Goal: Information Seeking & Learning: Learn about a topic

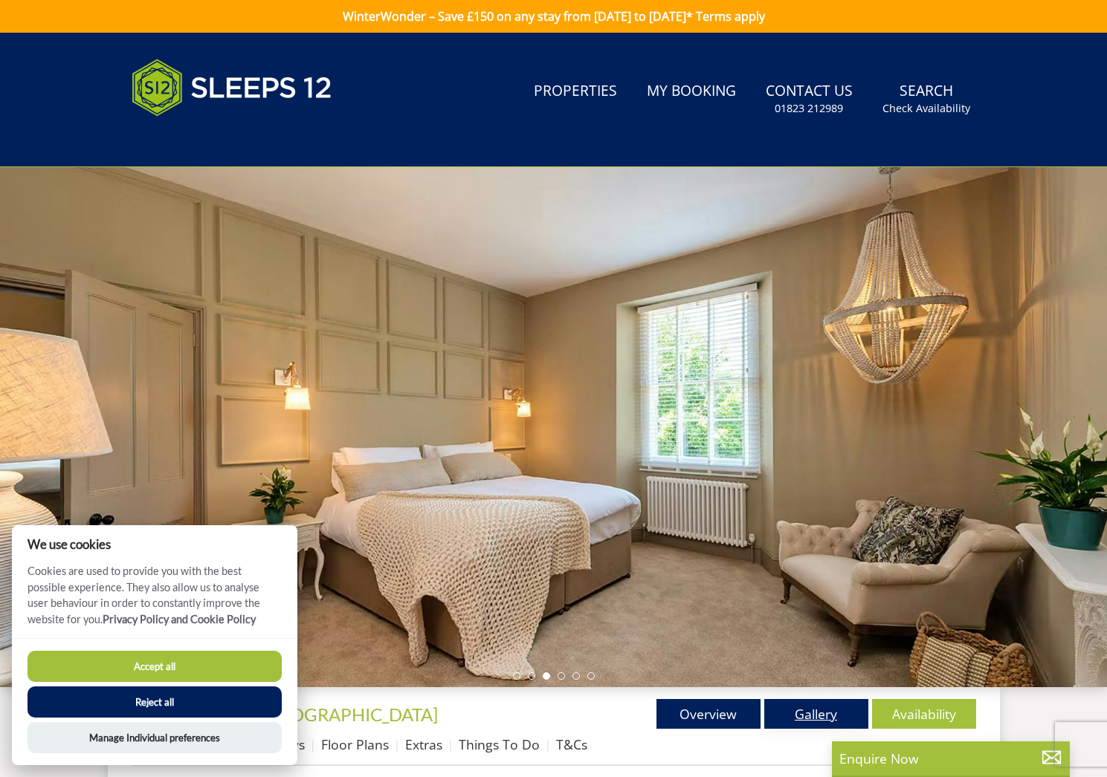
click at [802, 714] on link "Gallery" at bounding box center [816, 714] width 104 height 30
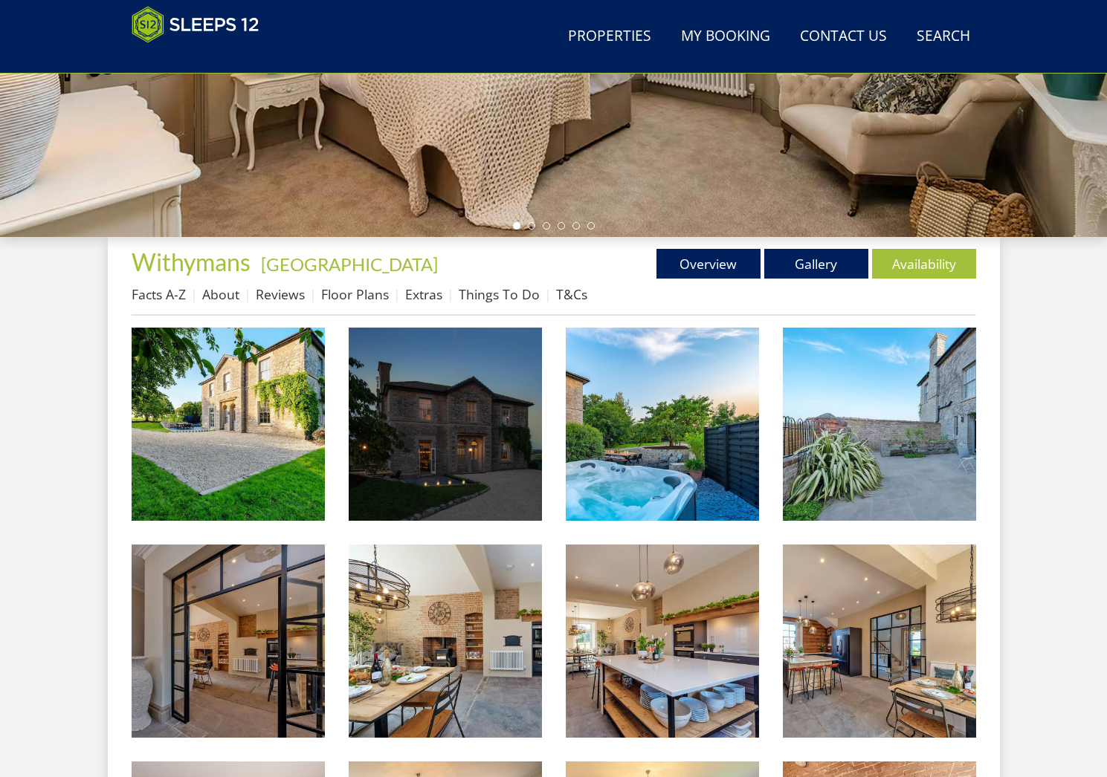
scroll to position [395, 0]
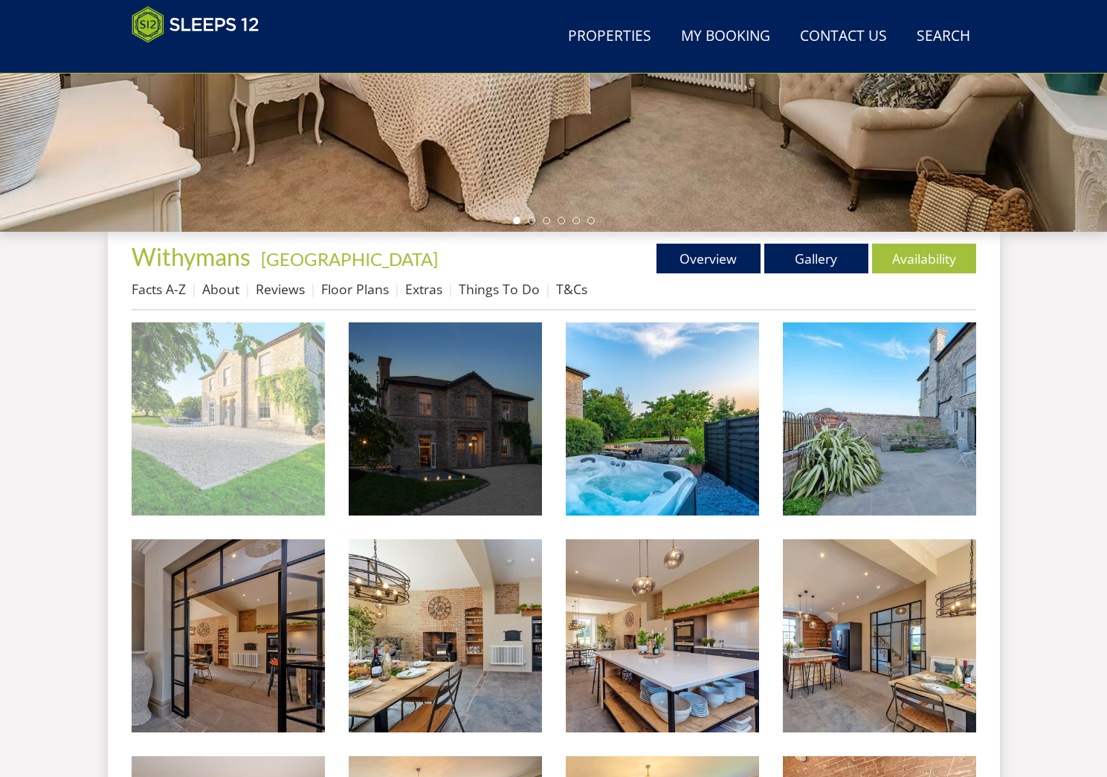
click at [299, 425] on img at bounding box center [228, 419] width 193 height 193
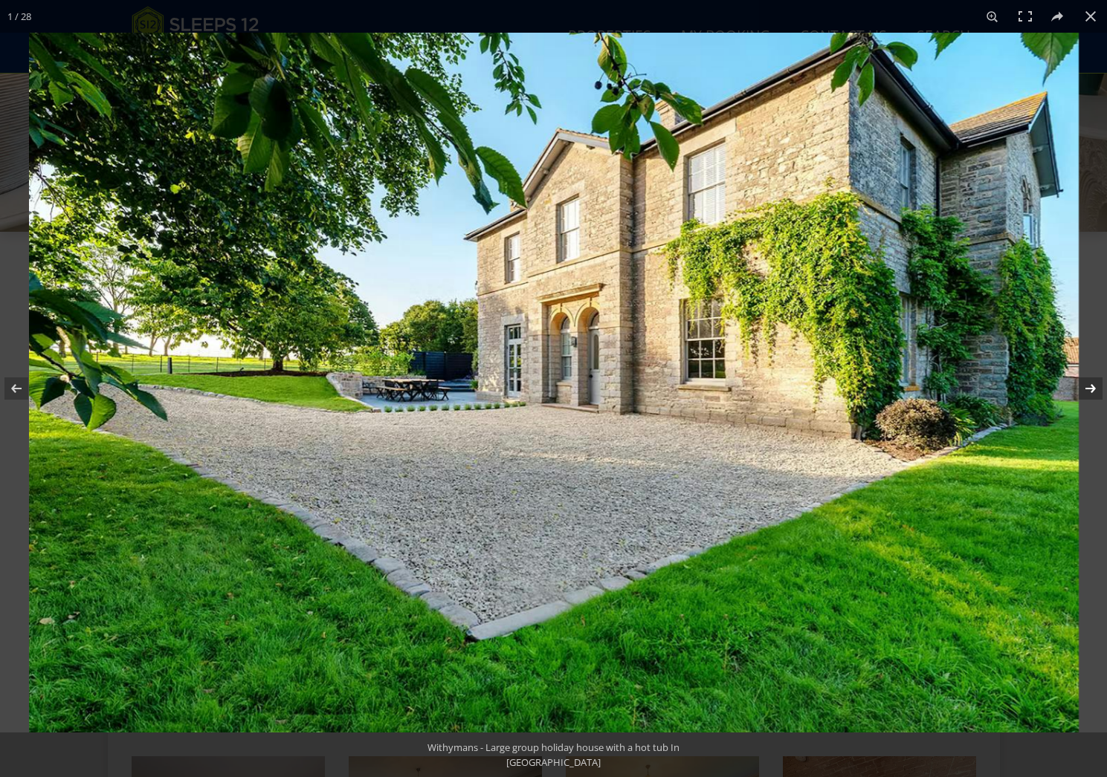
click at [1098, 397] on button at bounding box center [1081, 389] width 52 height 74
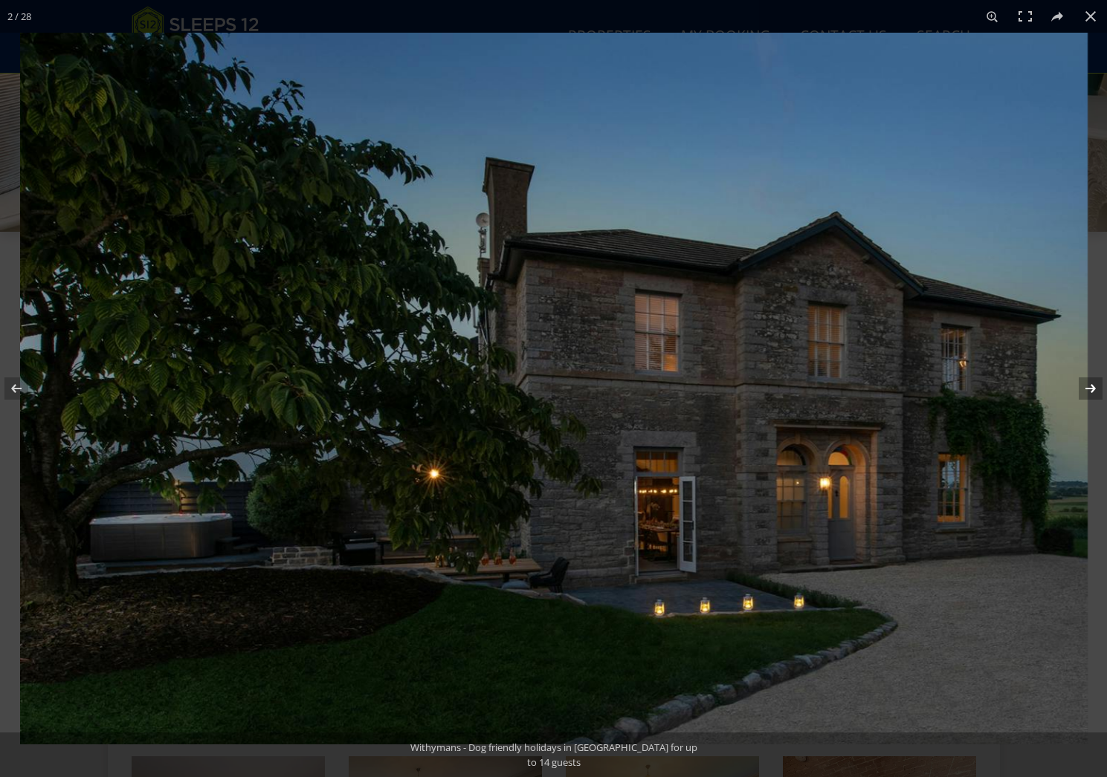
click at [1098, 397] on button at bounding box center [1081, 389] width 52 height 74
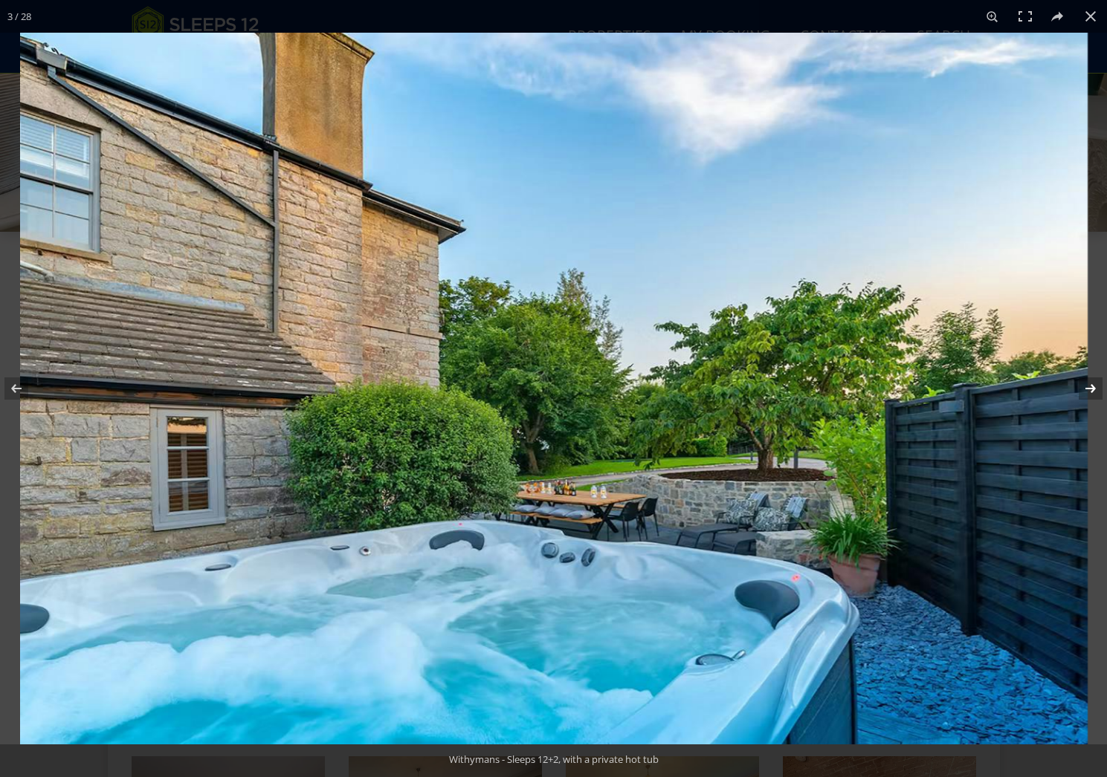
click at [1098, 397] on button at bounding box center [1081, 389] width 52 height 74
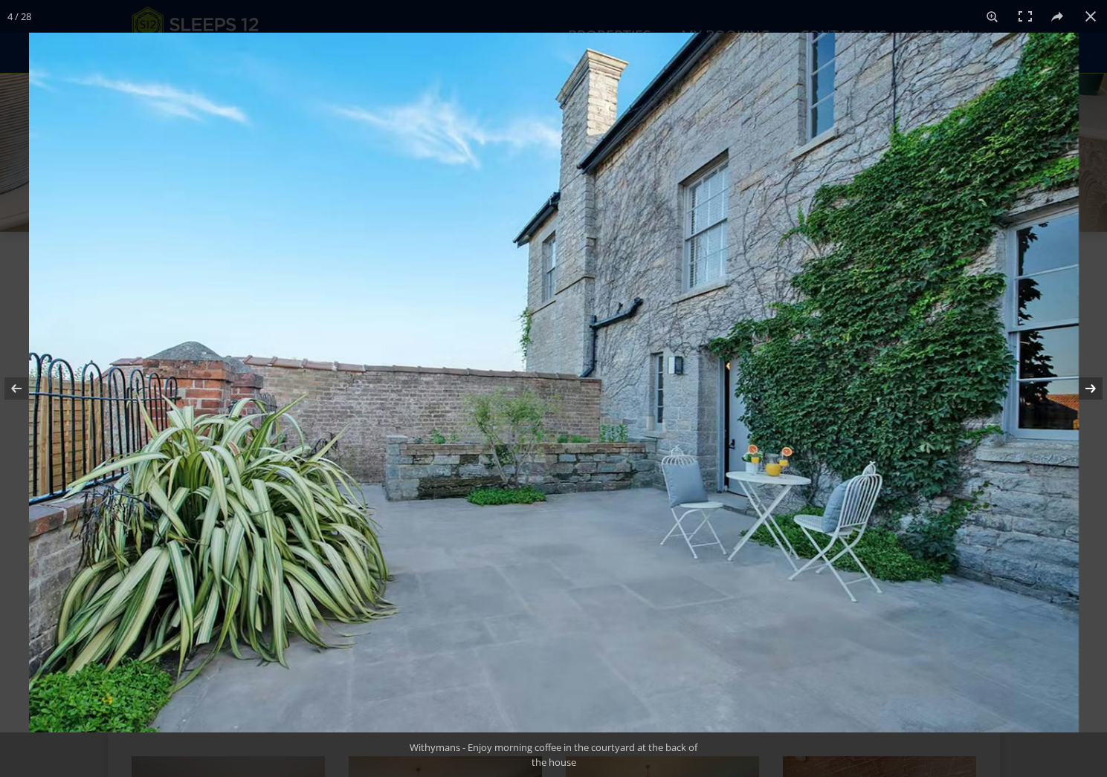
click at [1098, 397] on button at bounding box center [1081, 389] width 52 height 74
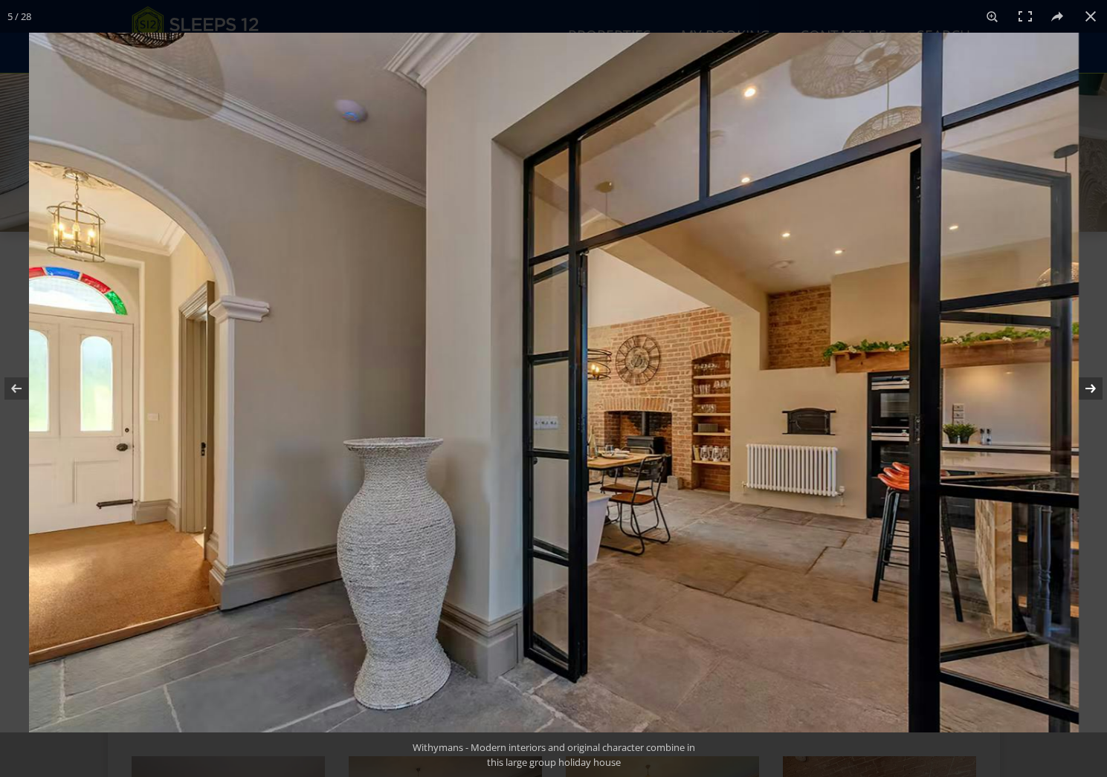
click at [1098, 397] on button at bounding box center [1081, 389] width 52 height 74
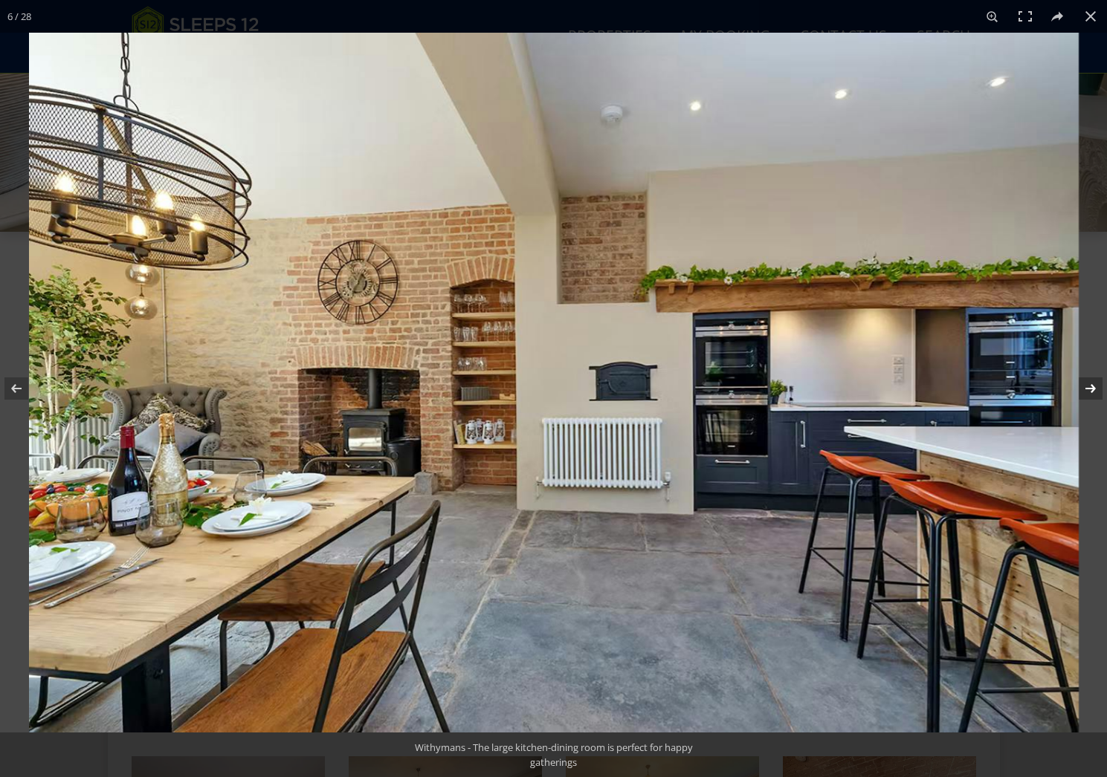
click at [1098, 397] on button at bounding box center [1081, 389] width 52 height 74
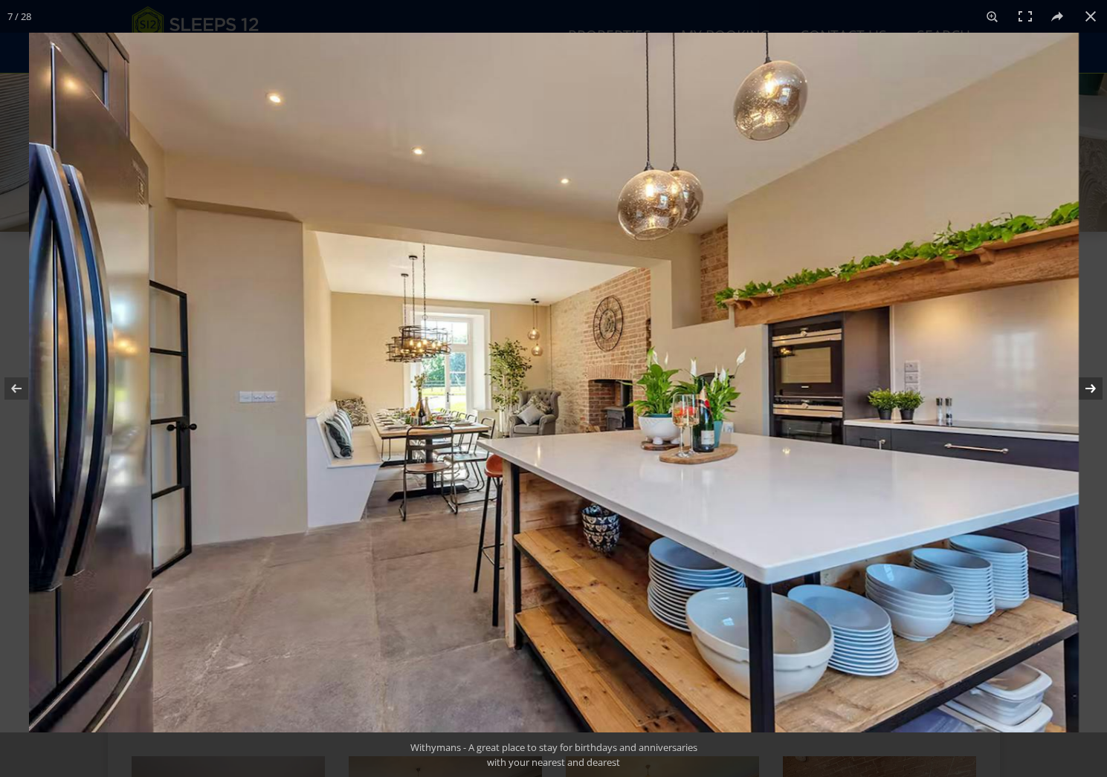
click at [1098, 397] on button at bounding box center [1081, 389] width 52 height 74
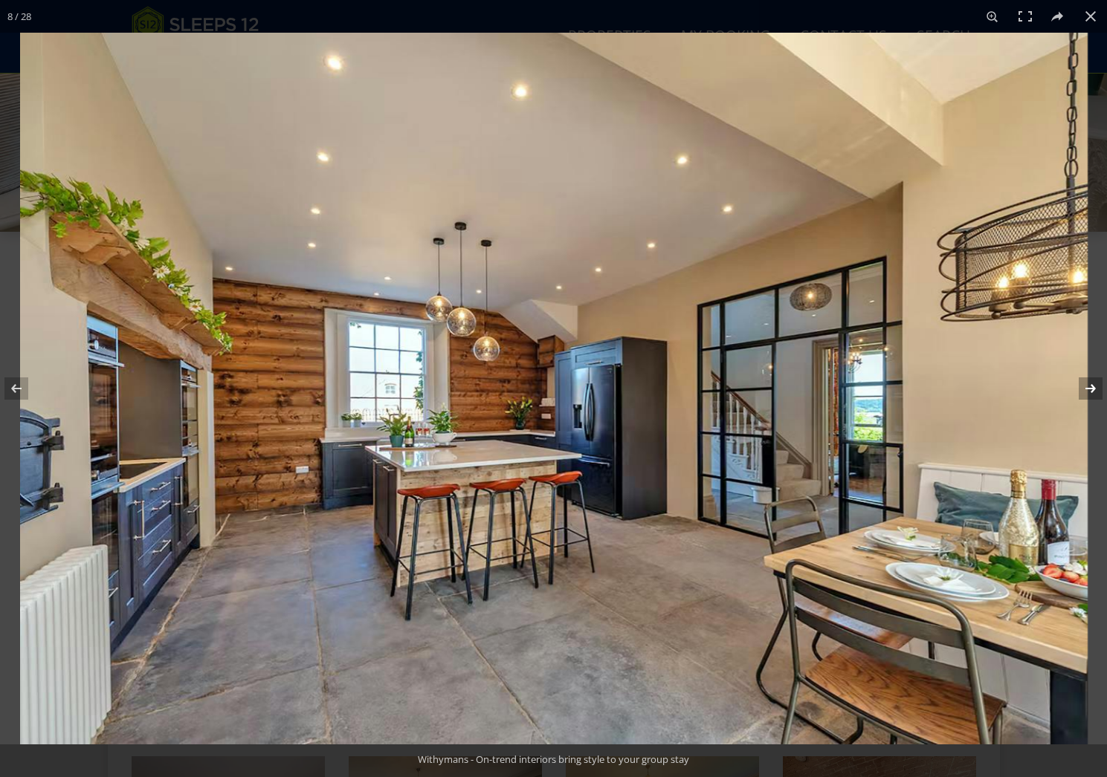
click at [1098, 397] on button at bounding box center [1081, 389] width 52 height 74
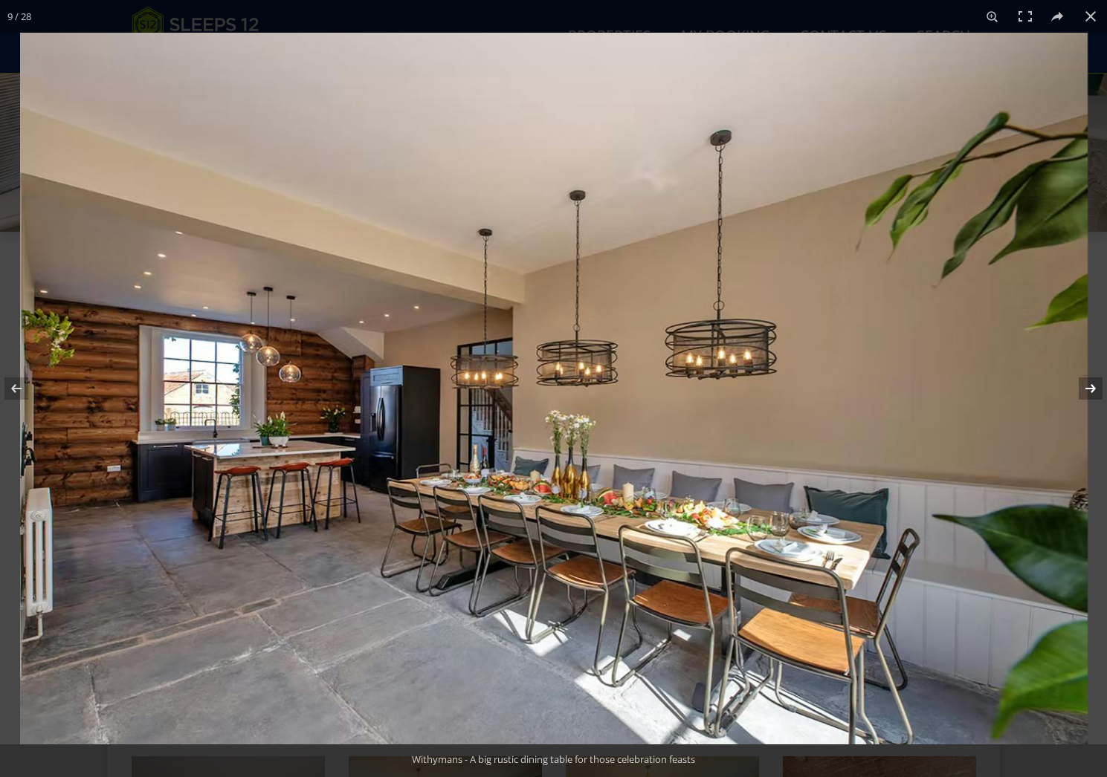
click at [1098, 397] on button at bounding box center [1081, 389] width 52 height 74
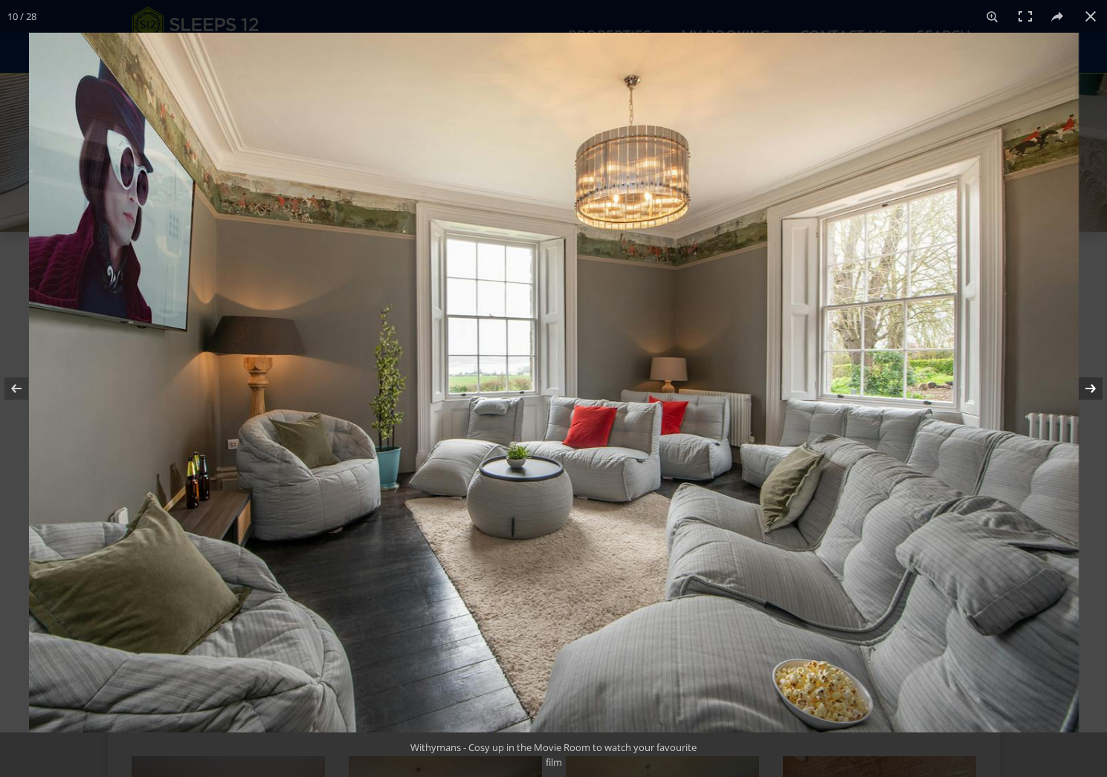
click at [1098, 397] on button at bounding box center [1081, 389] width 52 height 74
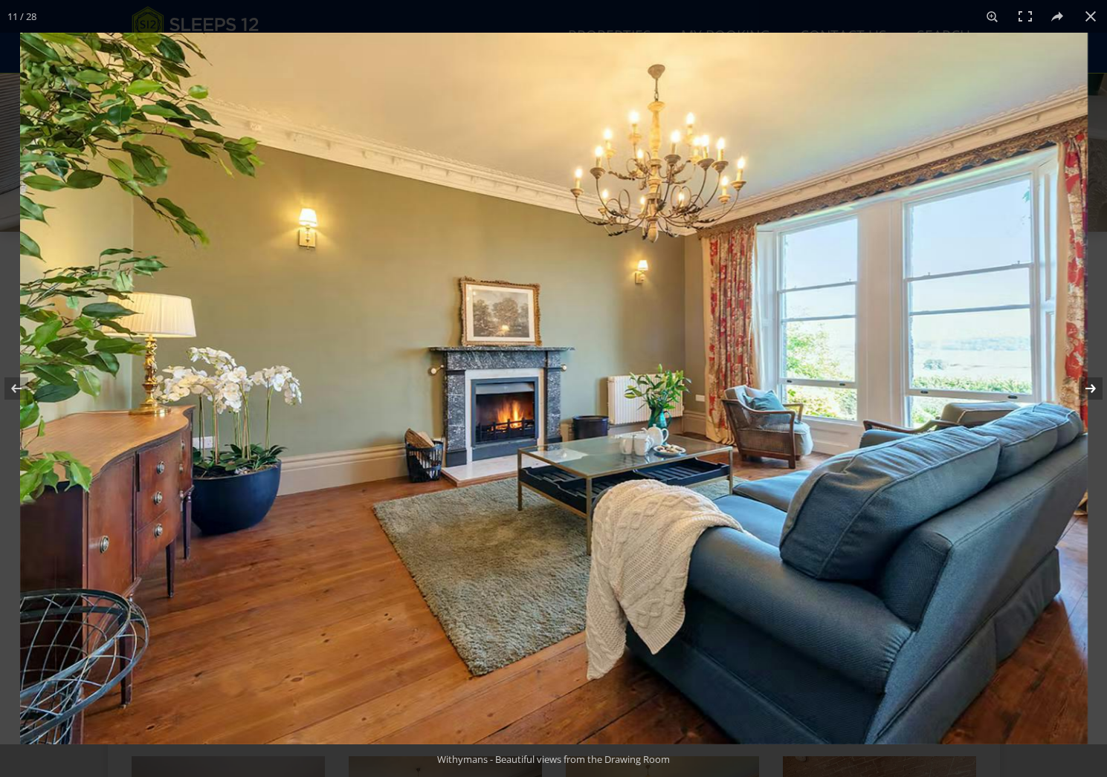
click at [1098, 397] on button at bounding box center [1081, 389] width 52 height 74
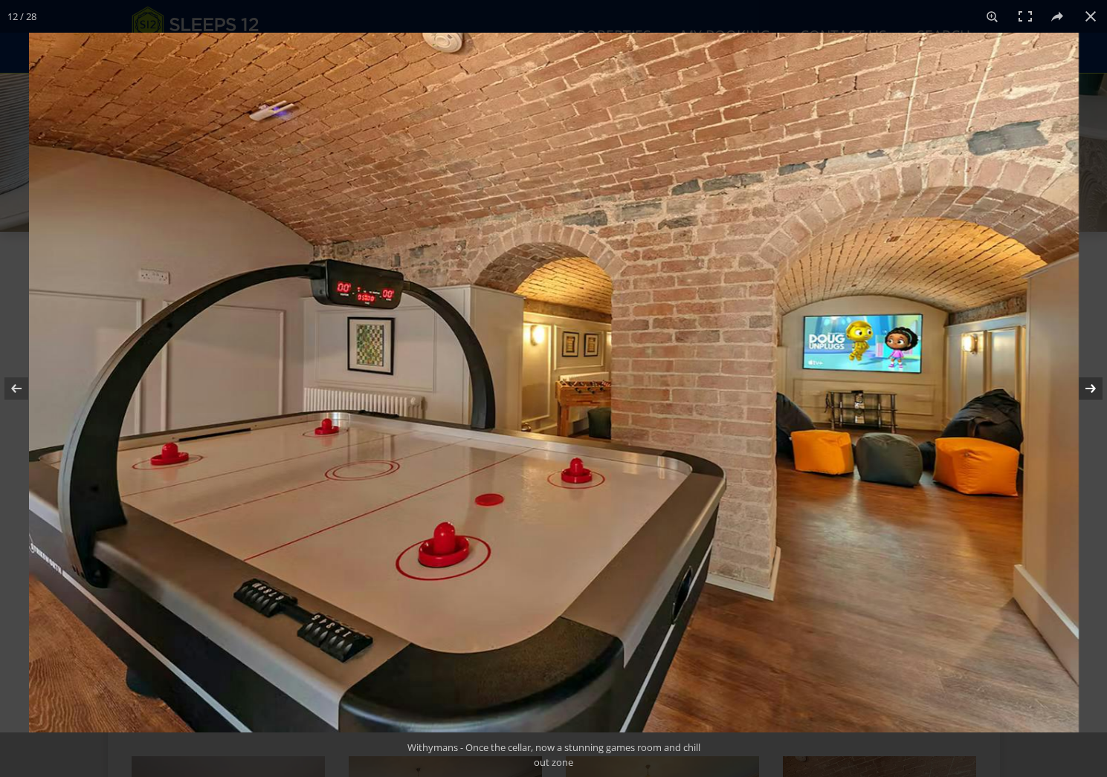
click at [1098, 397] on button at bounding box center [1081, 389] width 52 height 74
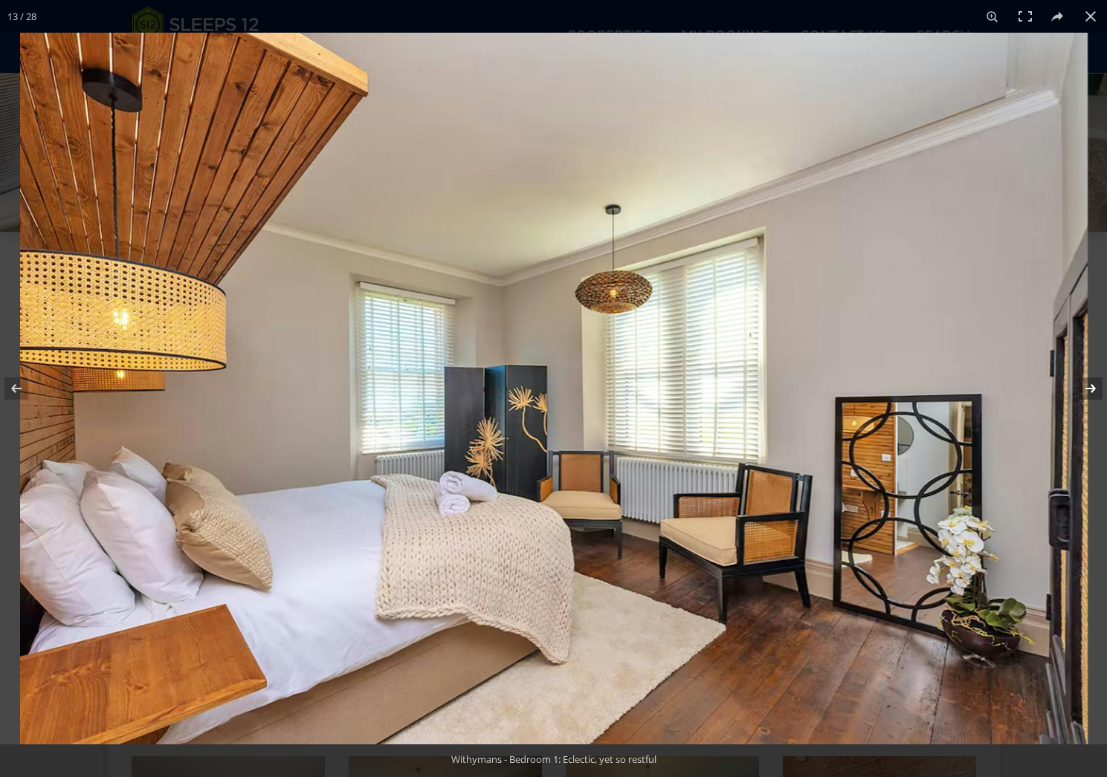
click at [1098, 397] on button at bounding box center [1081, 389] width 52 height 74
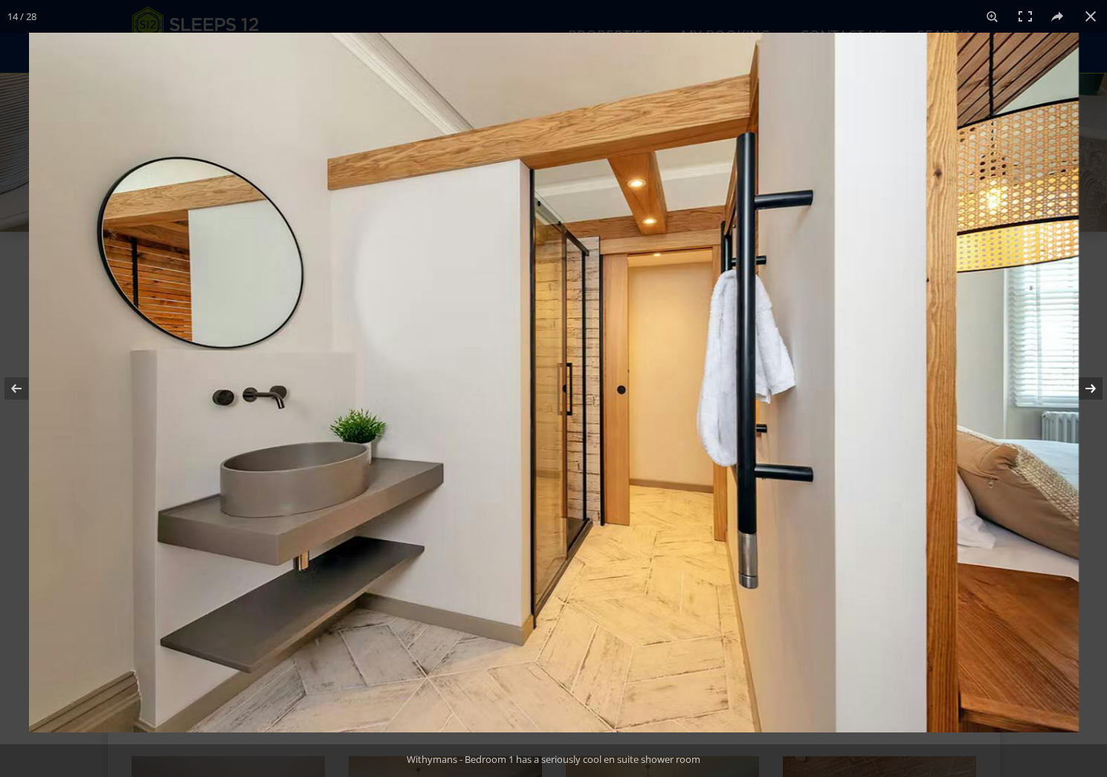
click at [1098, 397] on button at bounding box center [1081, 389] width 52 height 74
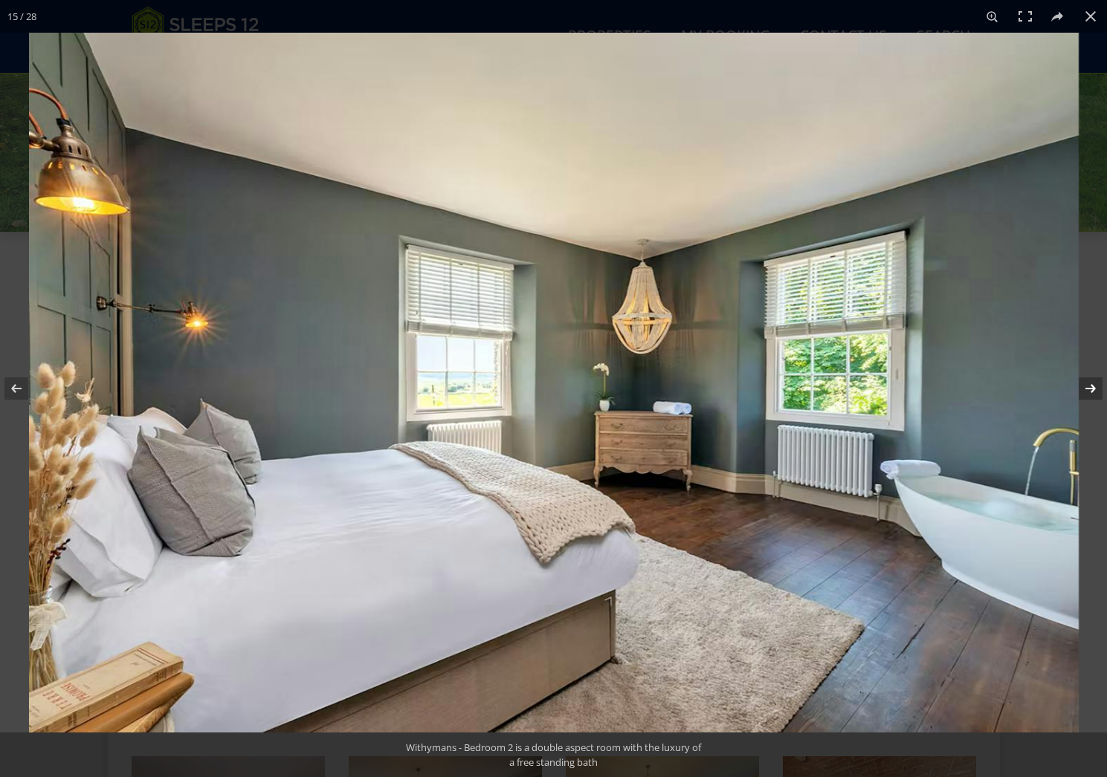
click at [1098, 397] on button at bounding box center [1081, 389] width 52 height 74
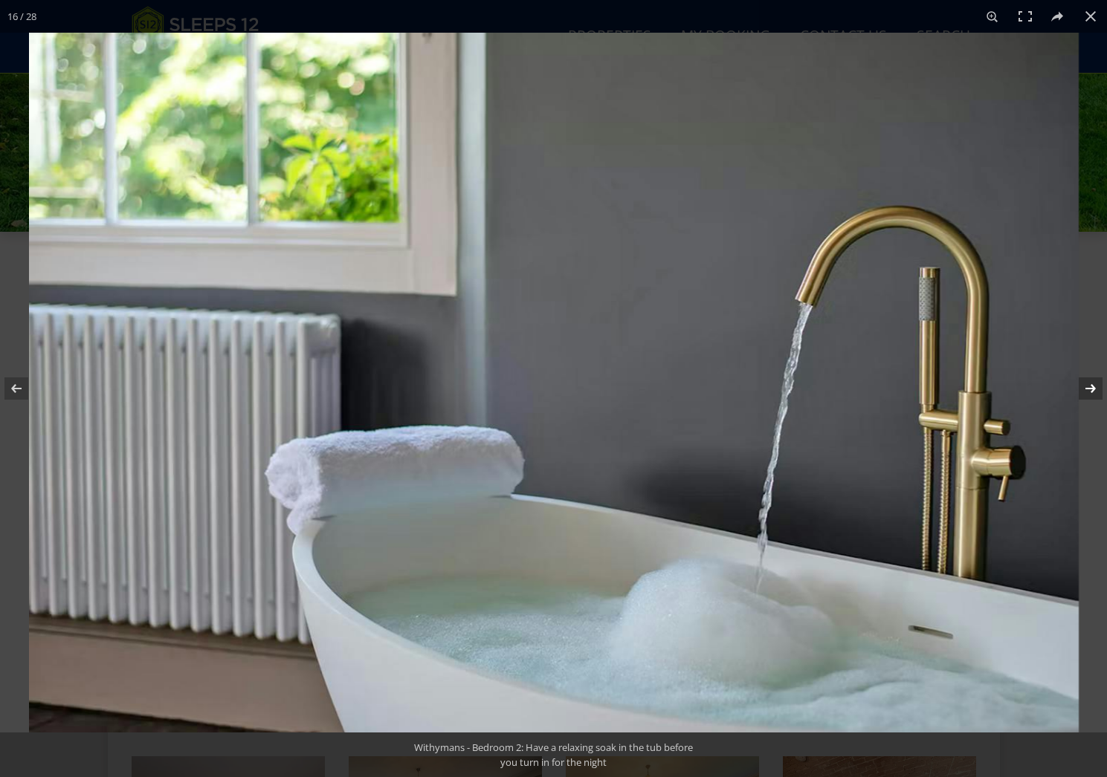
click at [1098, 397] on button at bounding box center [1081, 389] width 52 height 74
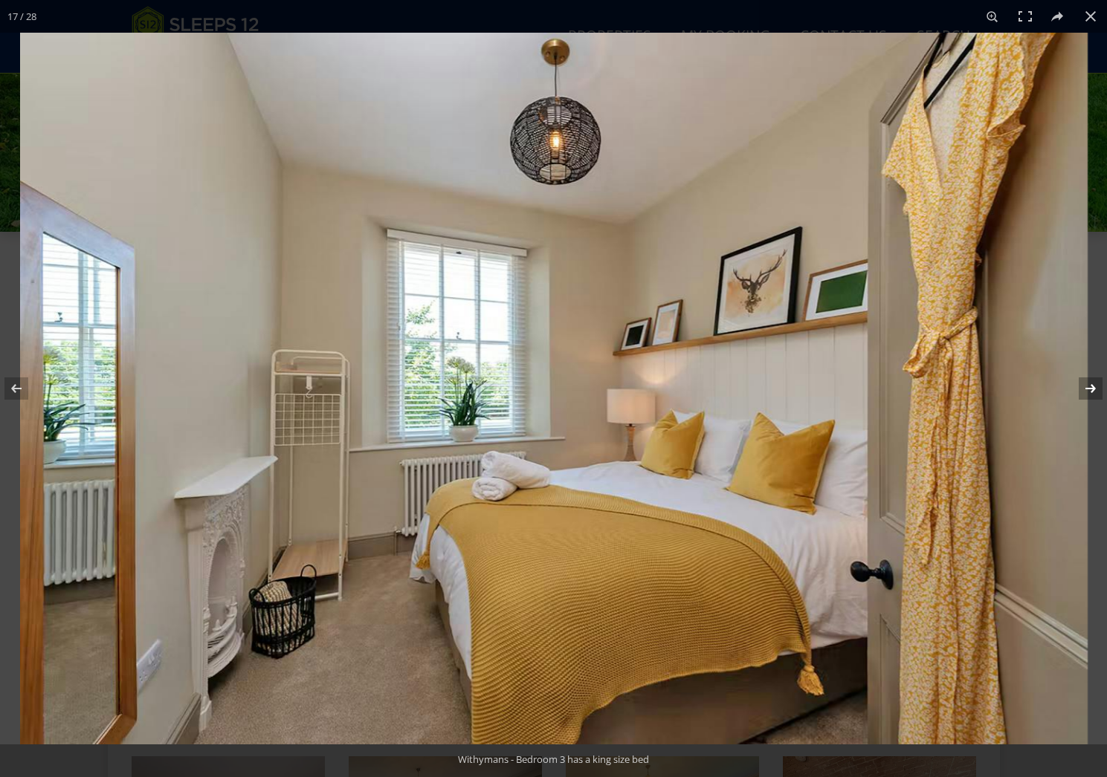
click at [1098, 397] on button at bounding box center [1081, 389] width 52 height 74
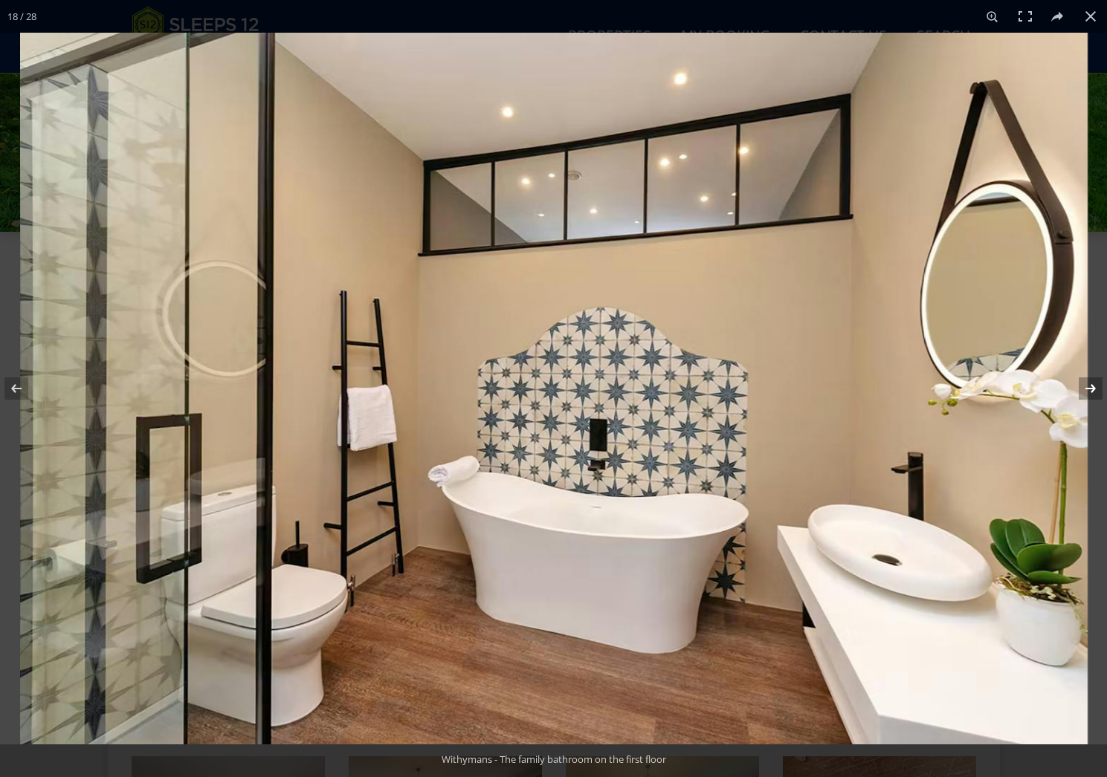
click at [1098, 397] on button at bounding box center [1081, 389] width 52 height 74
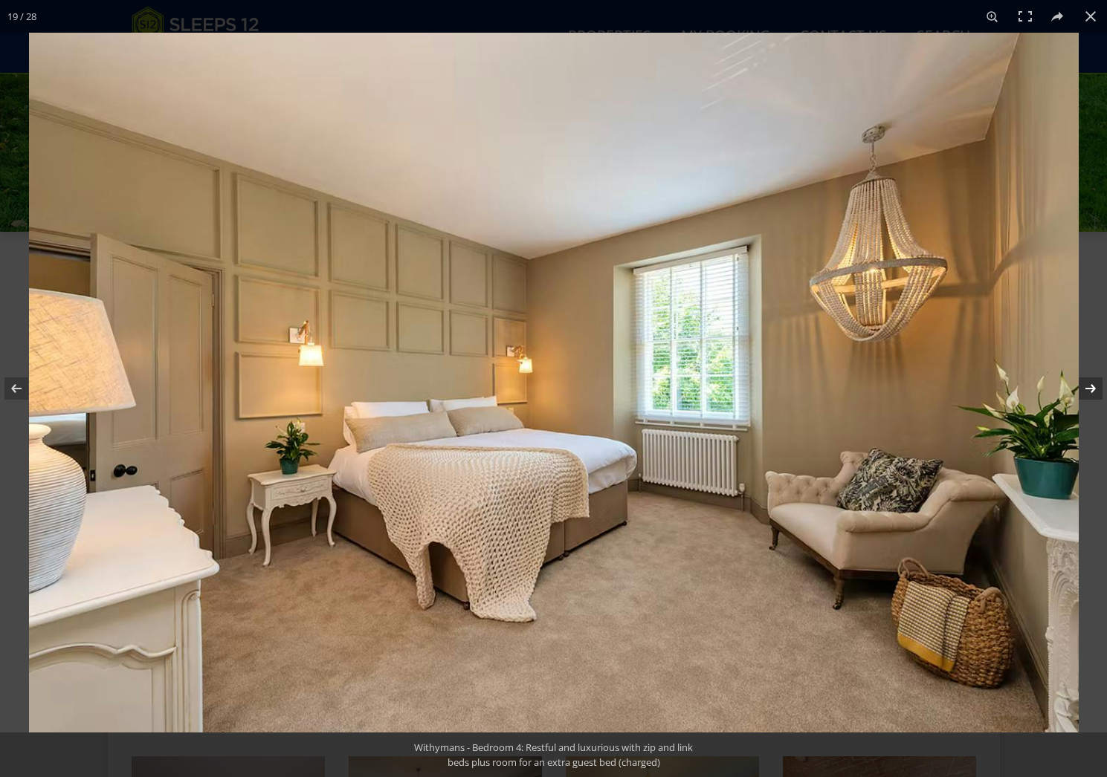
click at [1098, 397] on button at bounding box center [1081, 389] width 52 height 74
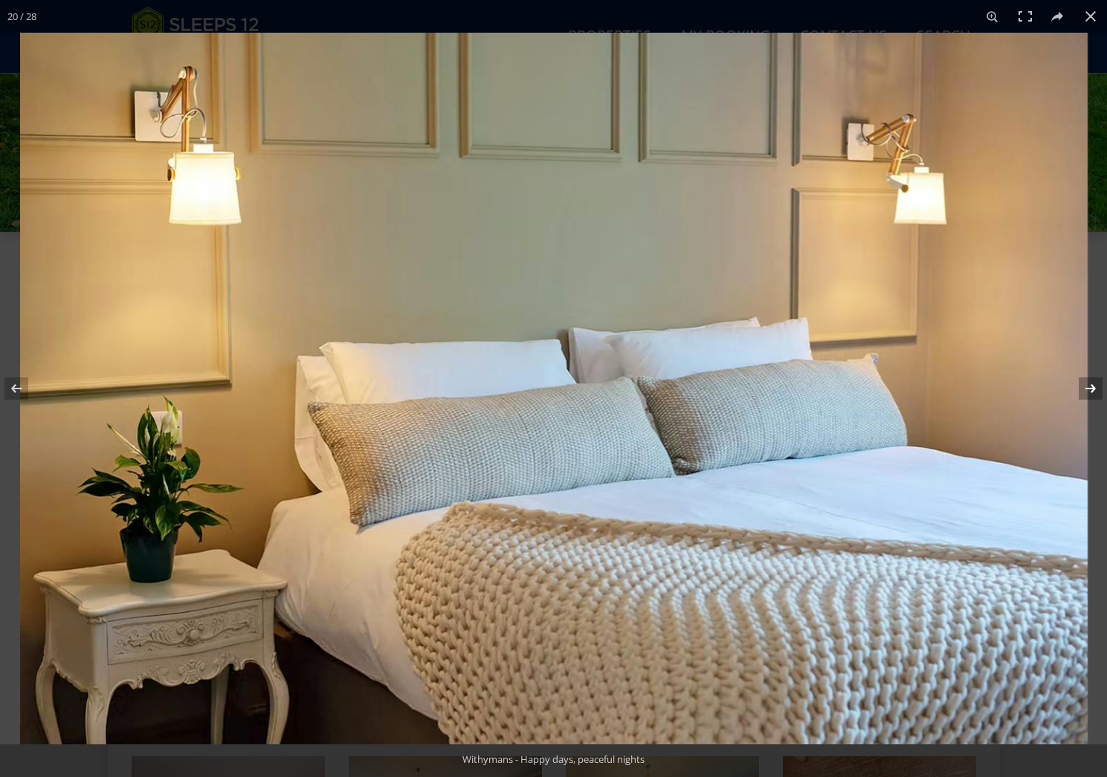
click at [1098, 397] on button at bounding box center [1081, 389] width 52 height 74
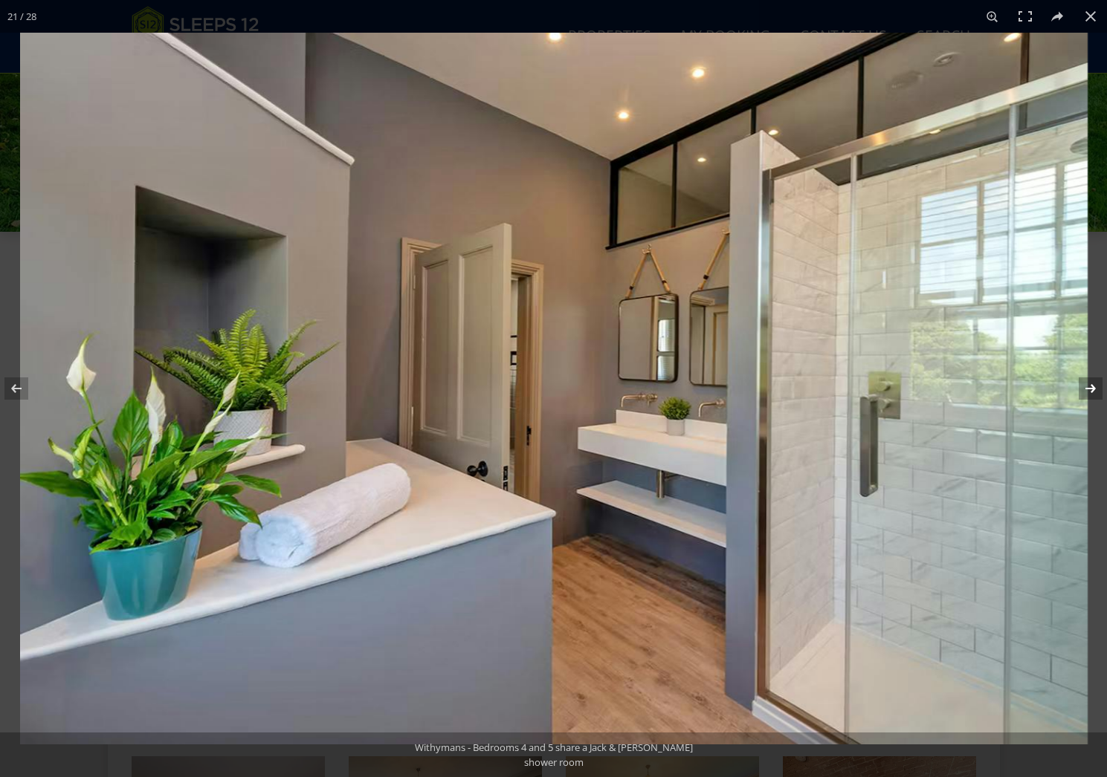
click at [1098, 397] on button at bounding box center [1081, 389] width 52 height 74
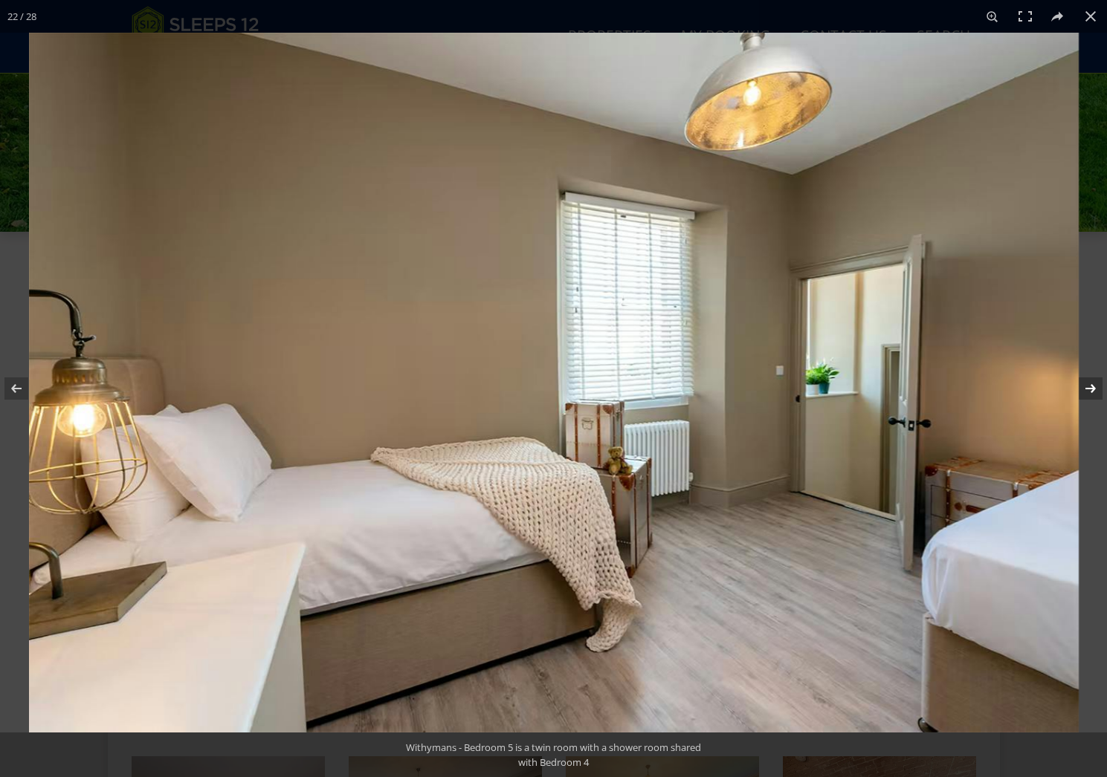
click at [1098, 397] on button at bounding box center [1081, 389] width 52 height 74
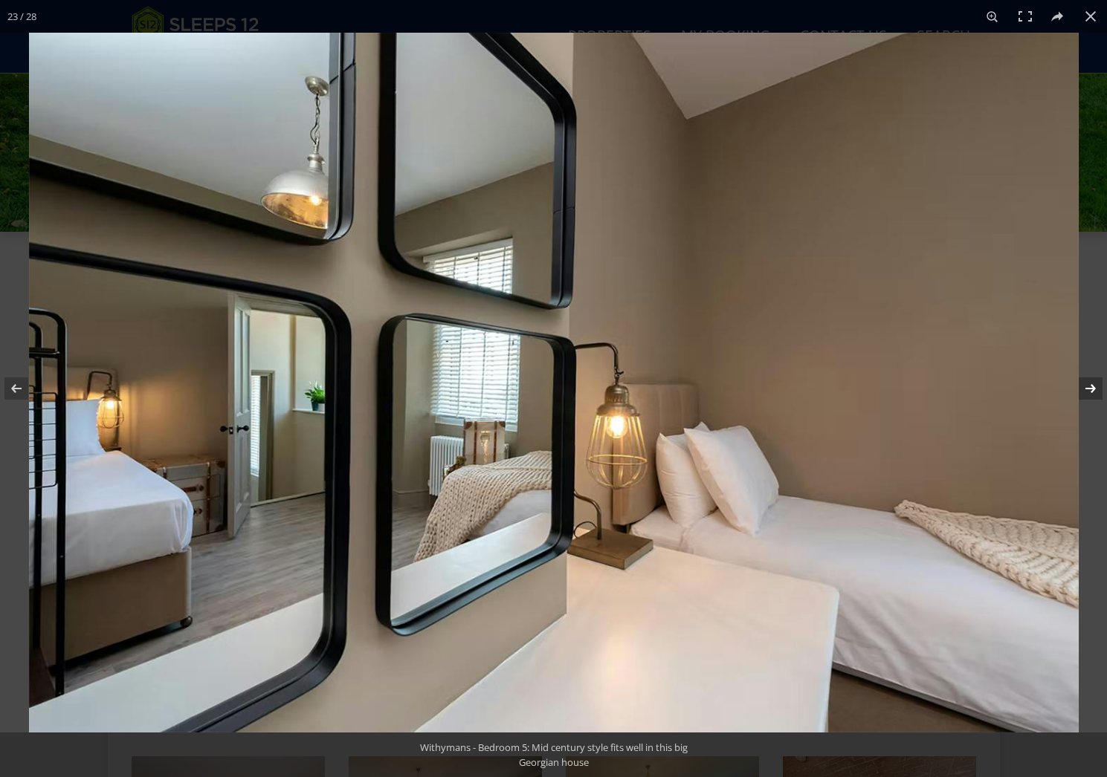
click at [1098, 397] on button at bounding box center [1081, 389] width 52 height 74
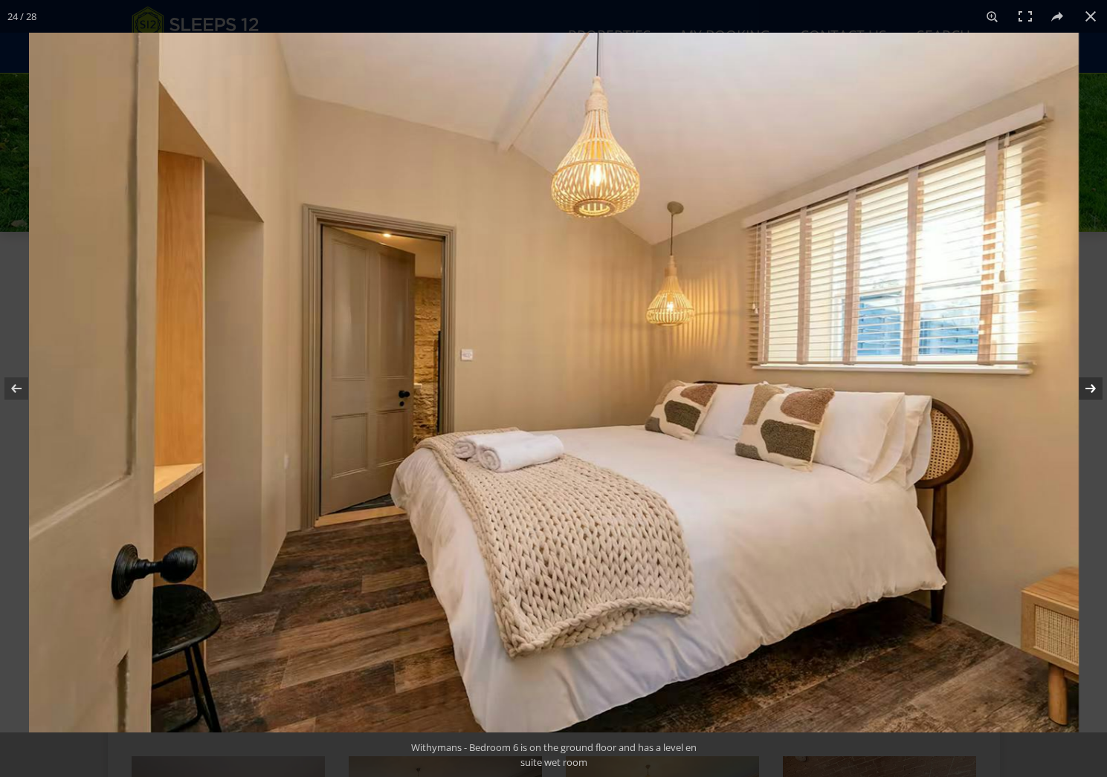
click at [1098, 397] on button at bounding box center [1081, 389] width 52 height 74
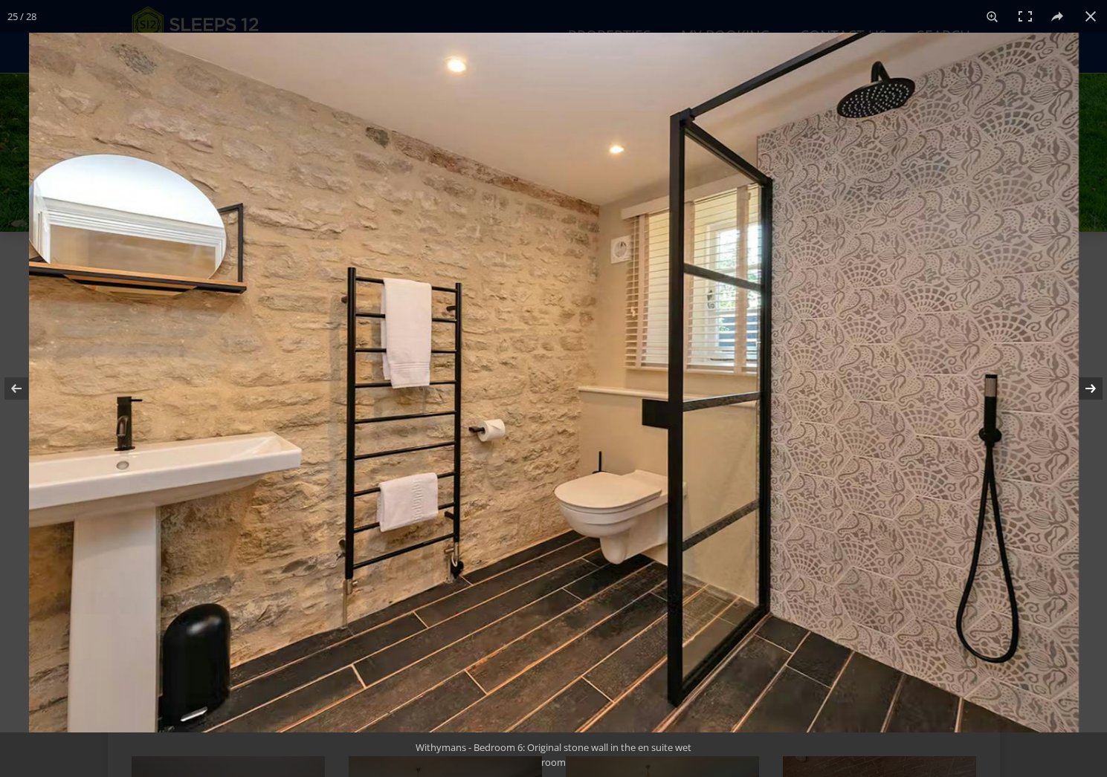
click at [1098, 397] on button at bounding box center [1081, 389] width 52 height 74
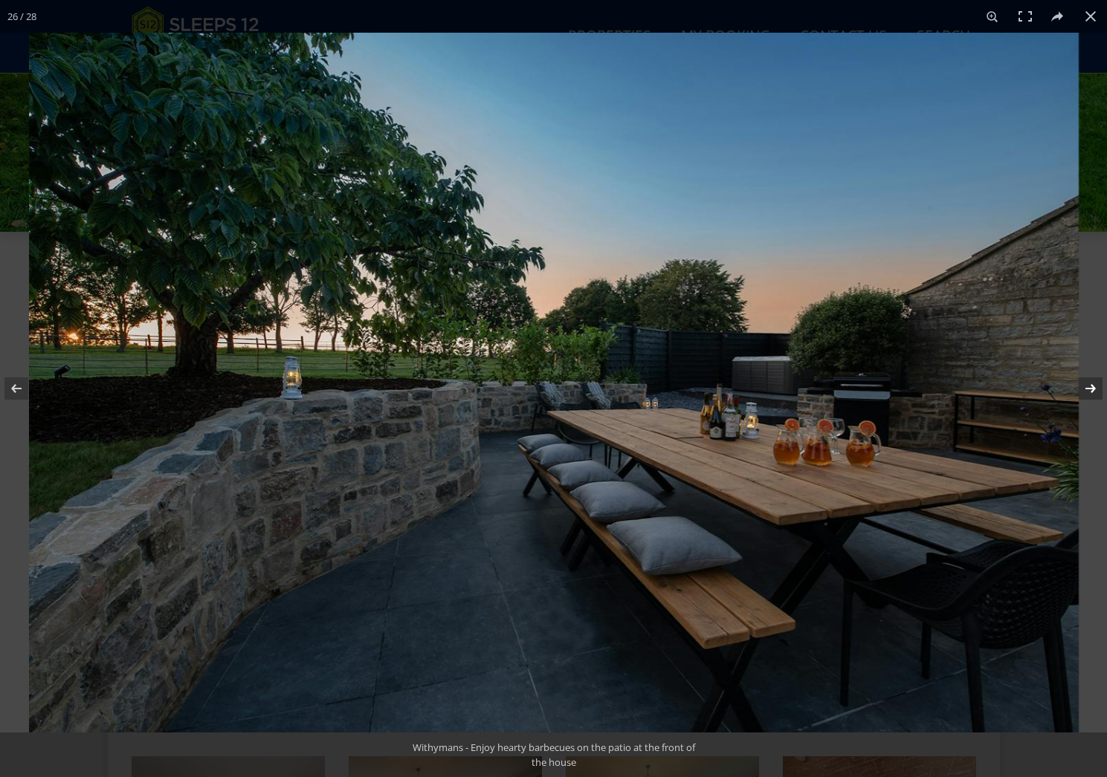
click at [1098, 397] on button at bounding box center [1081, 389] width 52 height 74
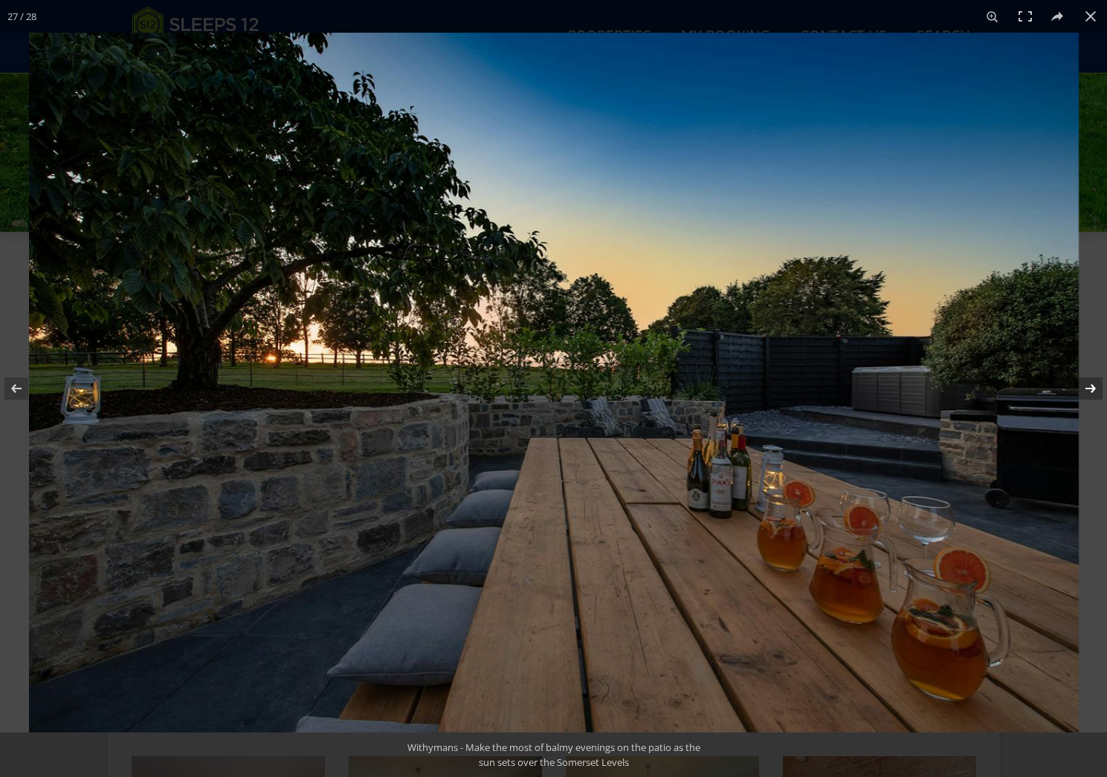
click at [1098, 397] on button at bounding box center [1081, 389] width 52 height 74
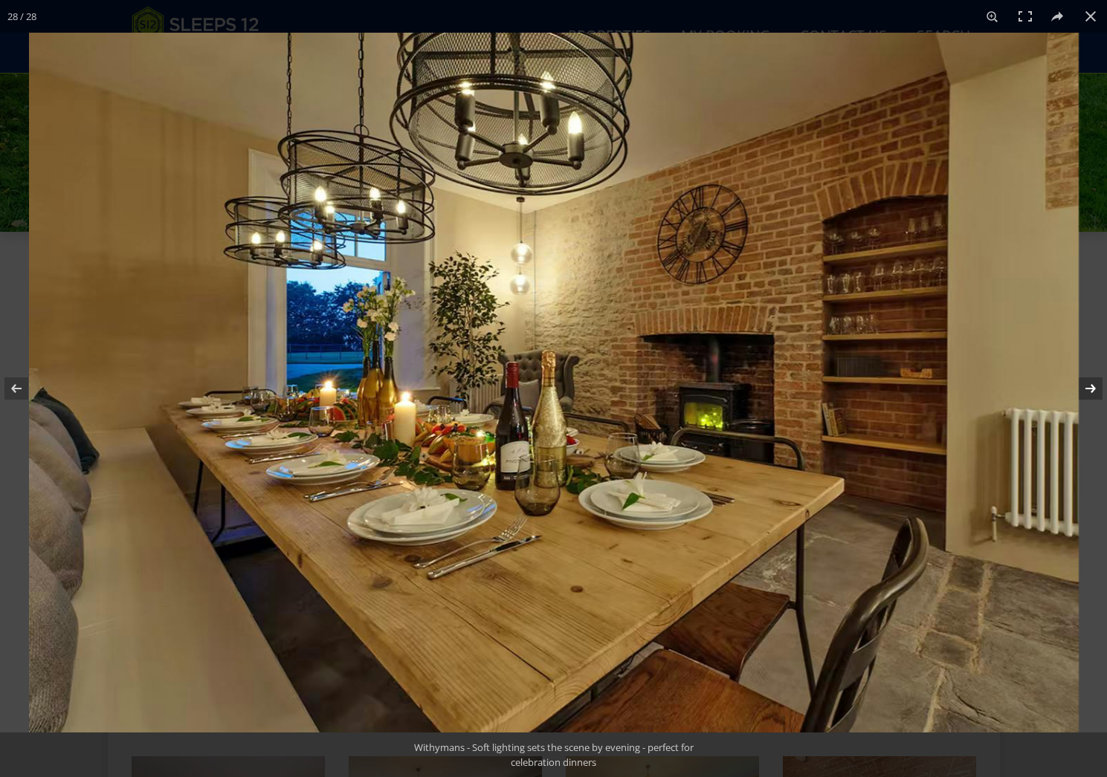
click at [1098, 397] on button at bounding box center [1081, 389] width 52 height 74
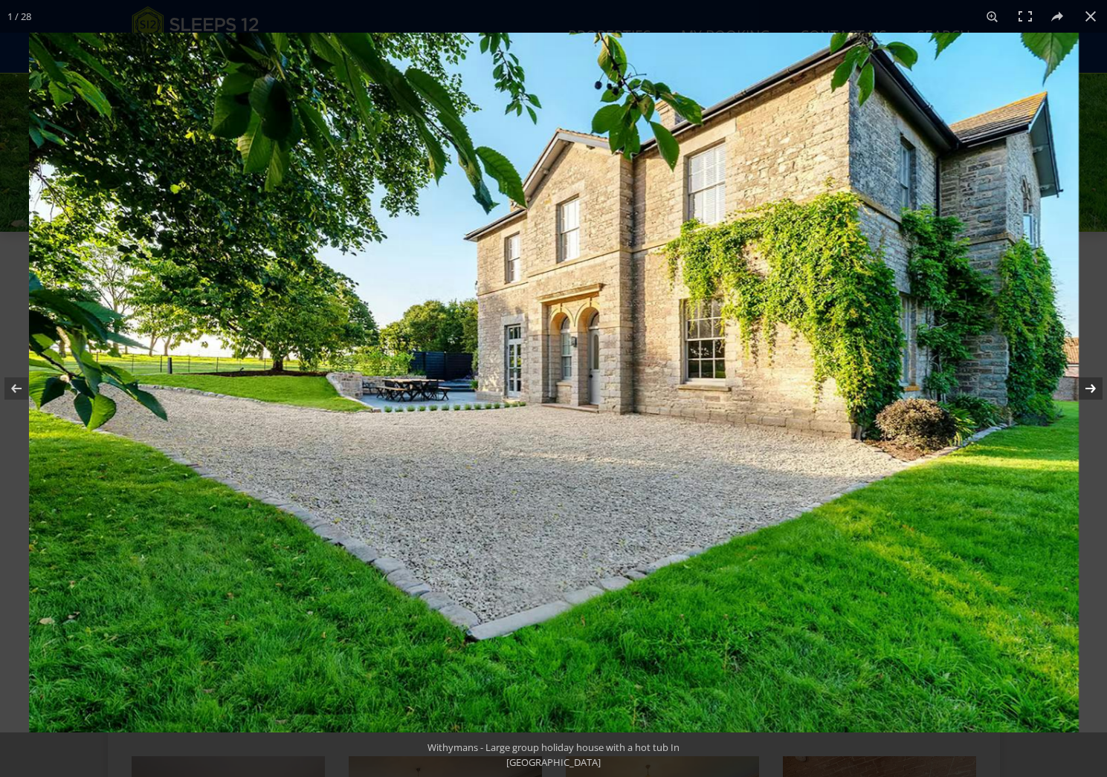
click at [1098, 397] on button at bounding box center [1081, 389] width 52 height 74
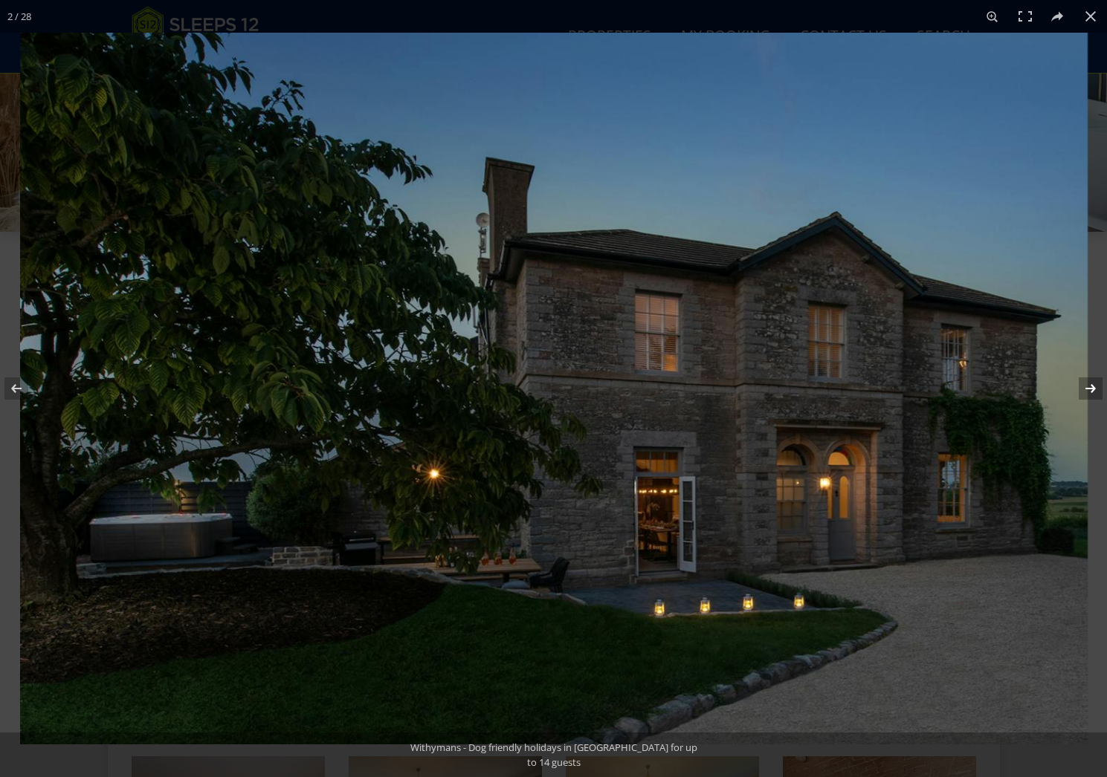
click at [1098, 397] on button at bounding box center [1081, 389] width 52 height 74
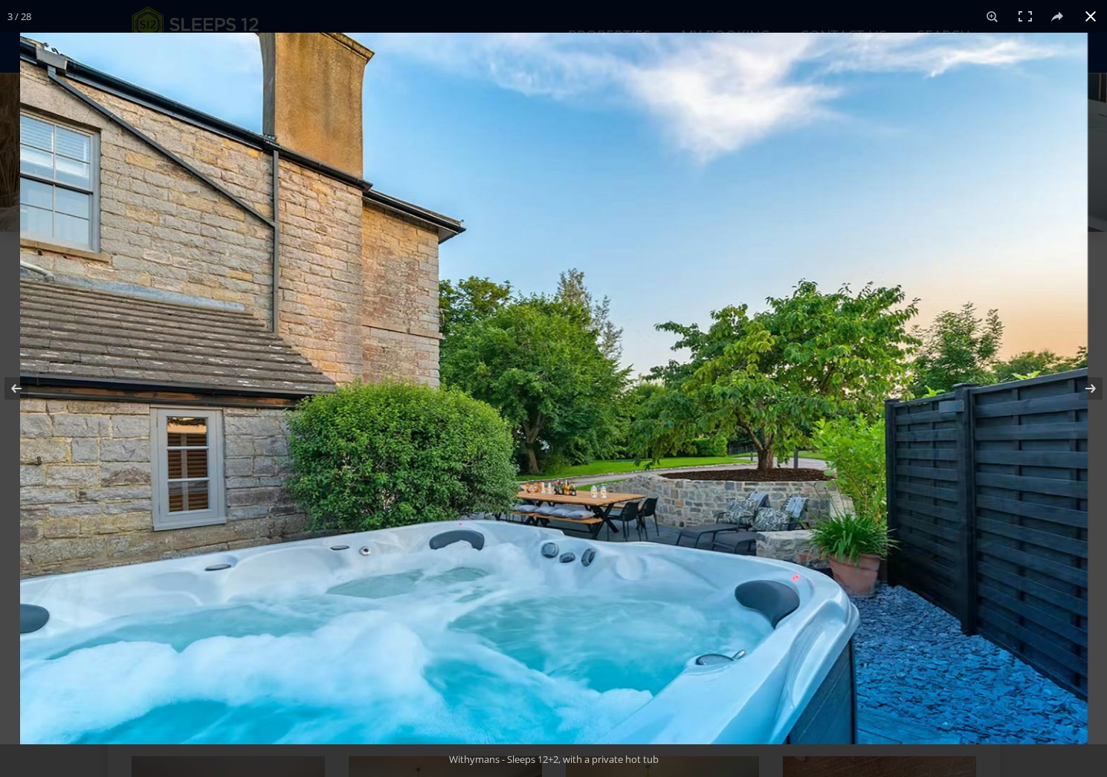
click at [1089, 16] on button at bounding box center [1090, 16] width 33 height 33
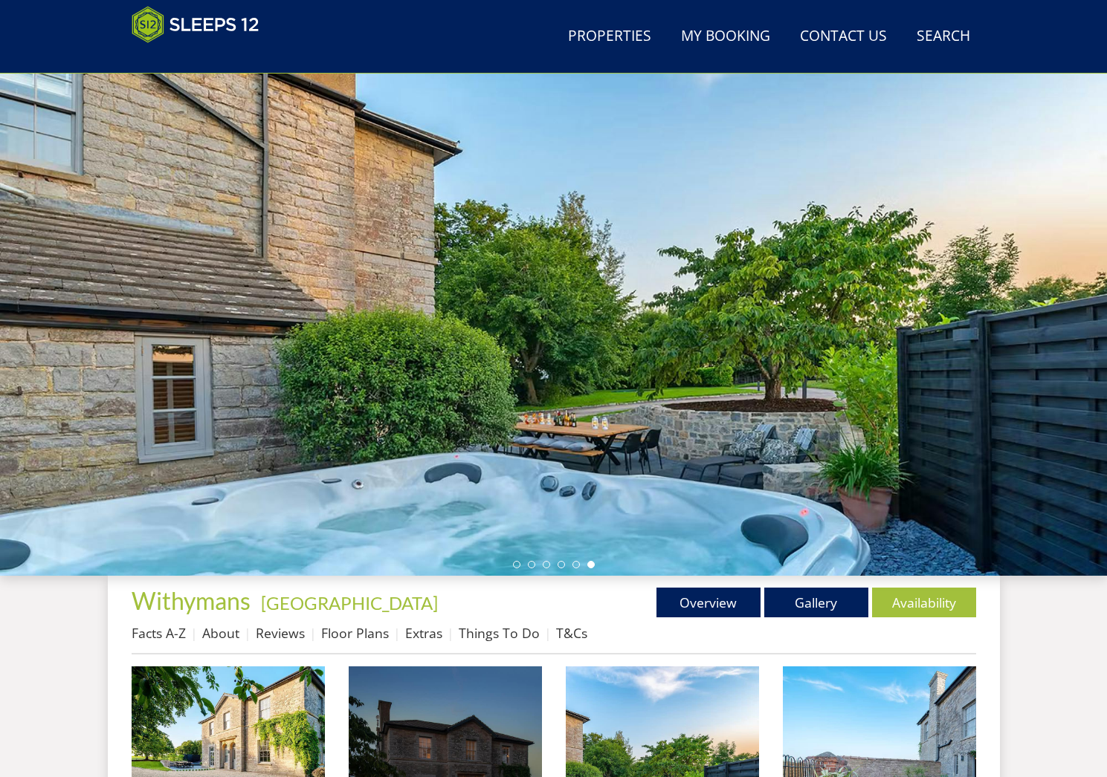
scroll to position [0, 0]
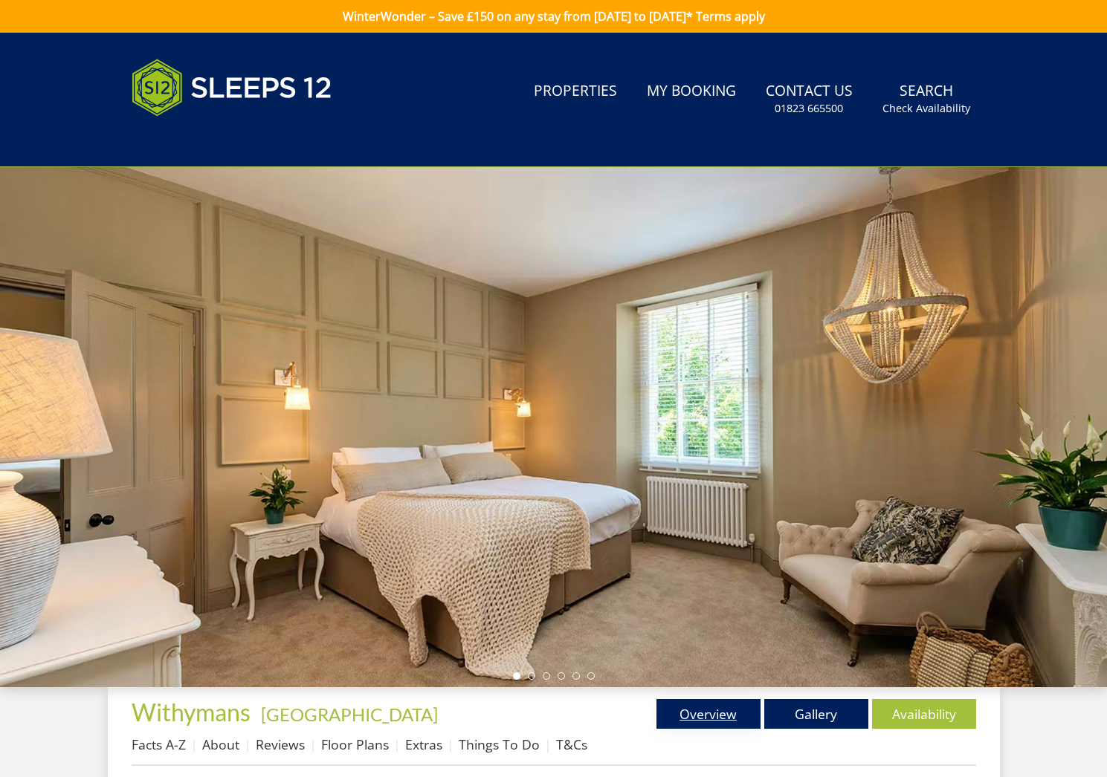
click at [740, 713] on link "Overview" at bounding box center [708, 714] width 104 height 30
